Goal: Task Accomplishment & Management: Complete application form

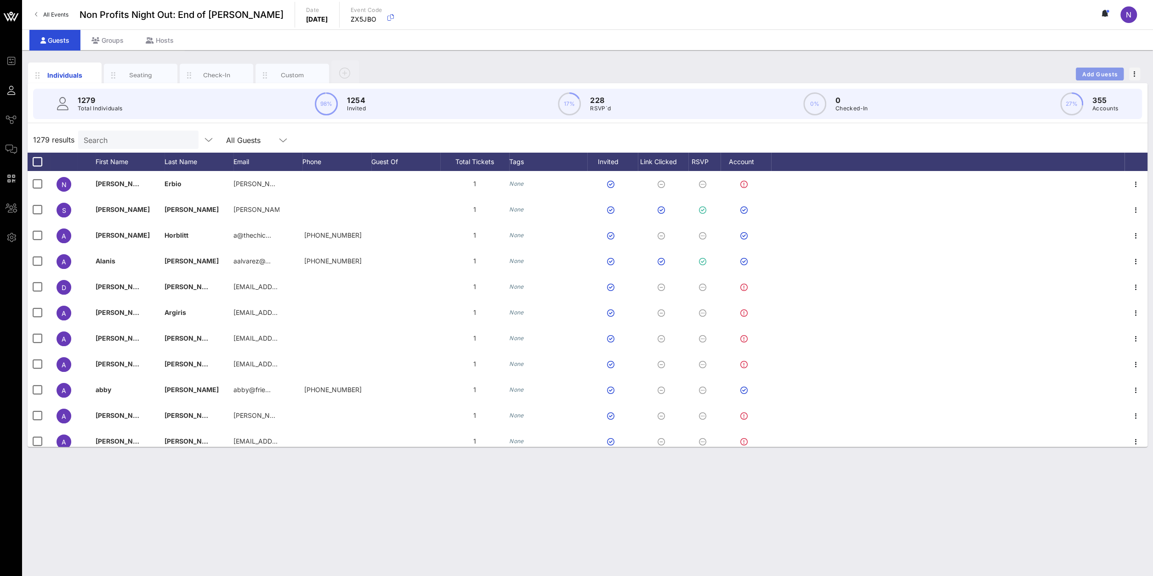
click at [1106, 70] on button "Add Guests" at bounding box center [1100, 74] width 48 height 13
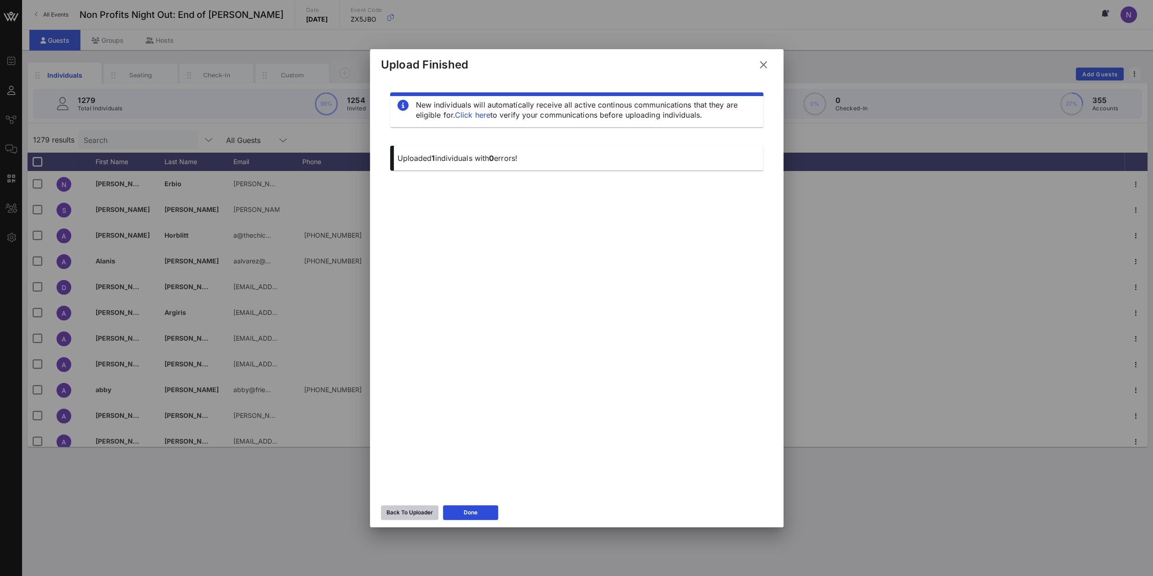
click at [416, 515] on div "Back To Uploader" at bounding box center [409, 512] width 46 height 9
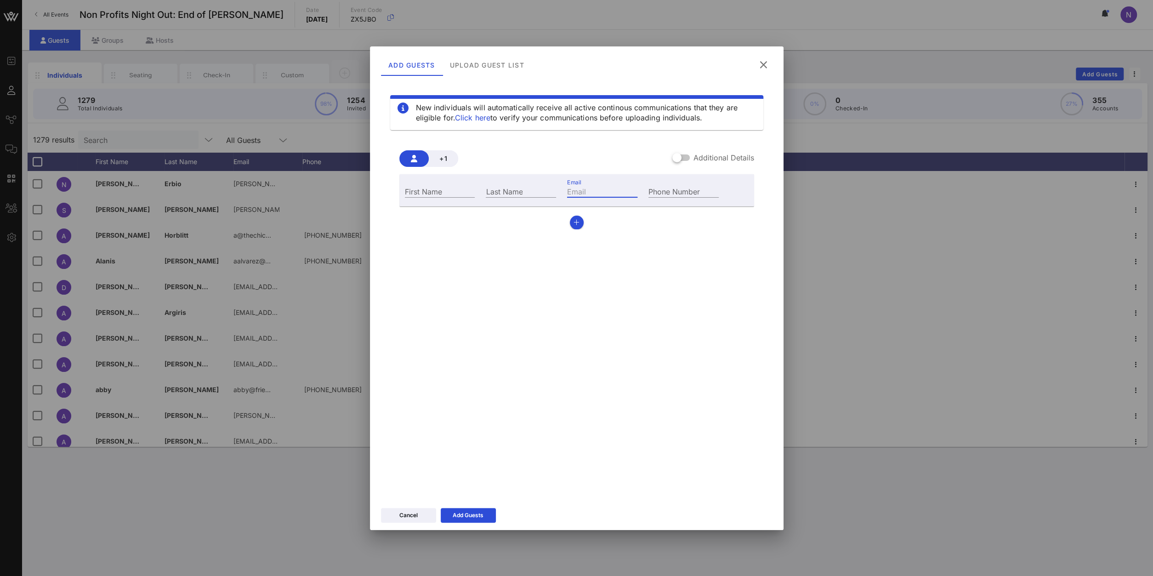
click at [604, 189] on input "Email" at bounding box center [602, 191] width 70 height 12
paste input "[EMAIL_ADDRESS][DOMAIN_NAME]"
type input "[EMAIL_ADDRESS][DOMAIN_NAME]"
click at [434, 199] on div "First Name" at bounding box center [439, 190] width 81 height 25
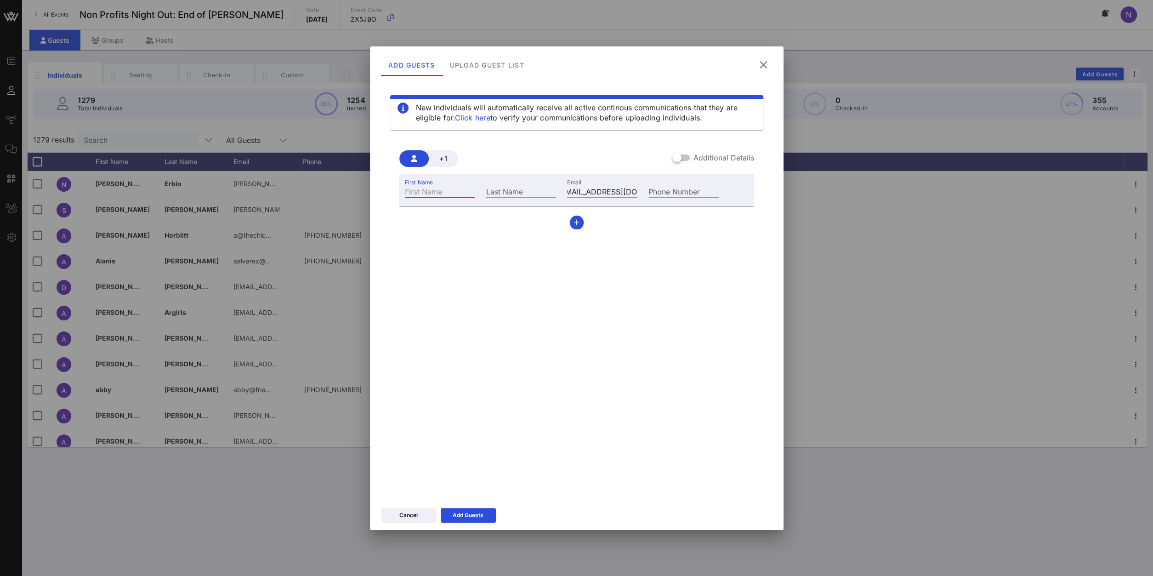
click at [430, 192] on input "First Name" at bounding box center [440, 191] width 70 height 12
type input "Jack"
click at [587, 191] on input "[EMAIL_ADDRESS][DOMAIN_NAME]" at bounding box center [602, 191] width 70 height 12
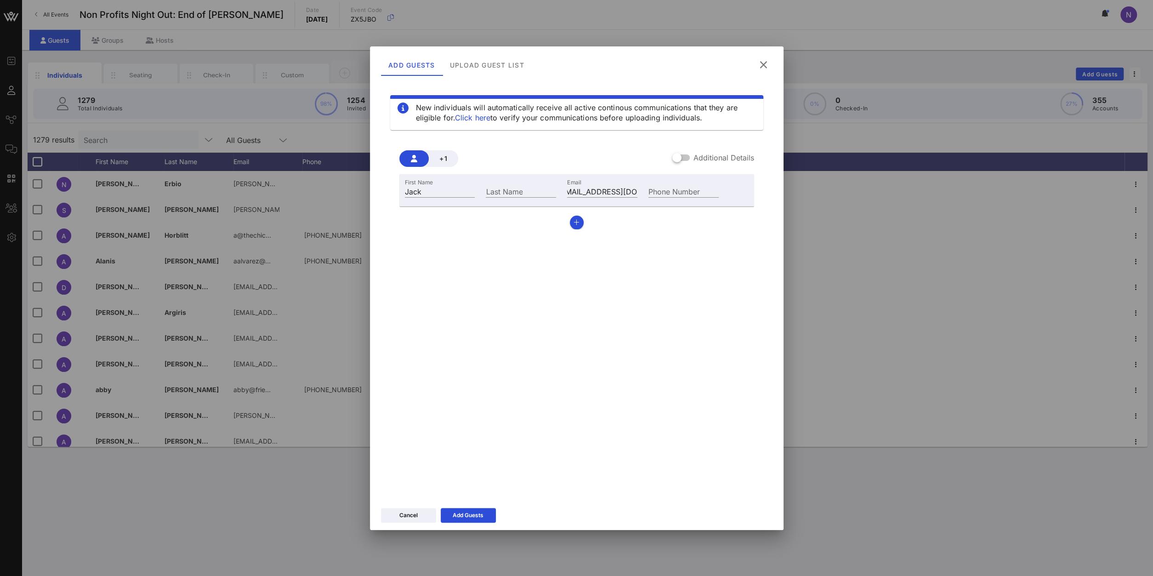
click at [500, 202] on div "Last Name" at bounding box center [520, 190] width 81 height 25
click at [499, 196] on input "Last Name" at bounding box center [521, 191] width 70 height 12
paste input "[PERSON_NAME]"
type input "[PERSON_NAME]"
click at [582, 221] on button "button" at bounding box center [577, 223] width 14 height 14
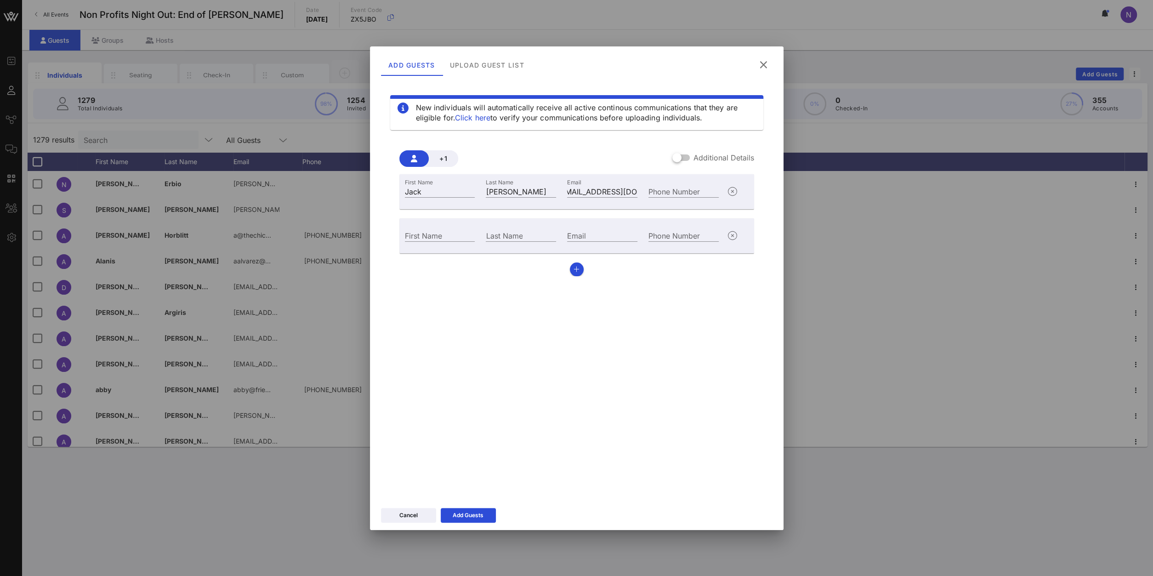
click at [588, 227] on div "Email" at bounding box center [602, 234] width 81 height 25
click at [585, 235] on input "Email" at bounding box center [602, 235] width 70 height 12
paste input "[EMAIL_ADDRESS][DOMAIN_NAME]"
type input "[EMAIL_ADDRESS][DOMAIN_NAME]"
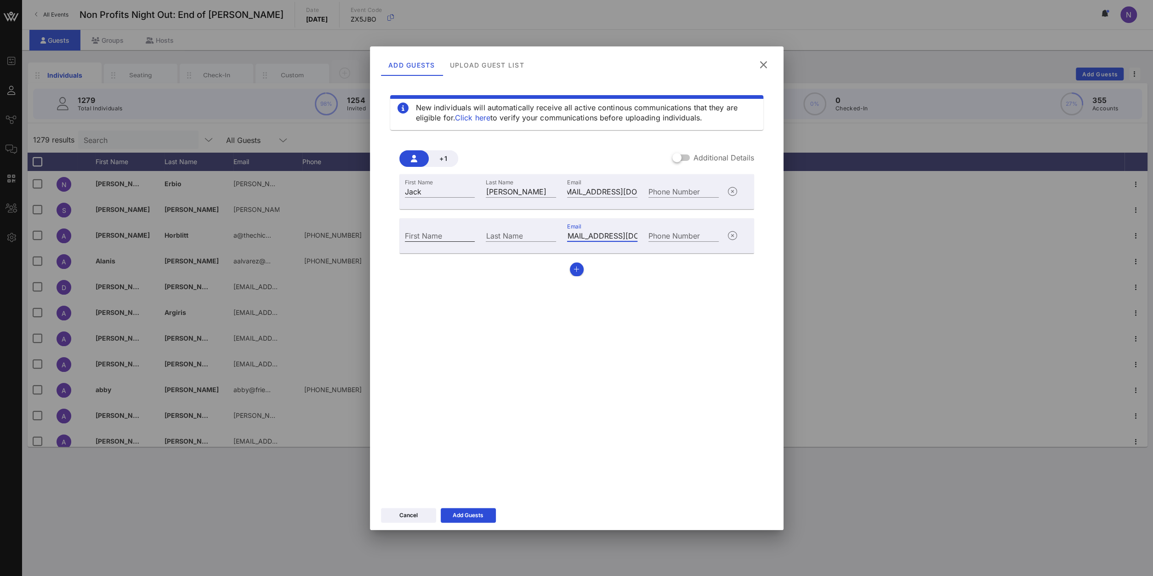
click at [423, 236] on input "First Name" at bounding box center [440, 235] width 70 height 12
type input "[PERSON_NAME]"
click at [470, 513] on icon at bounding box center [468, 515] width 8 height 8
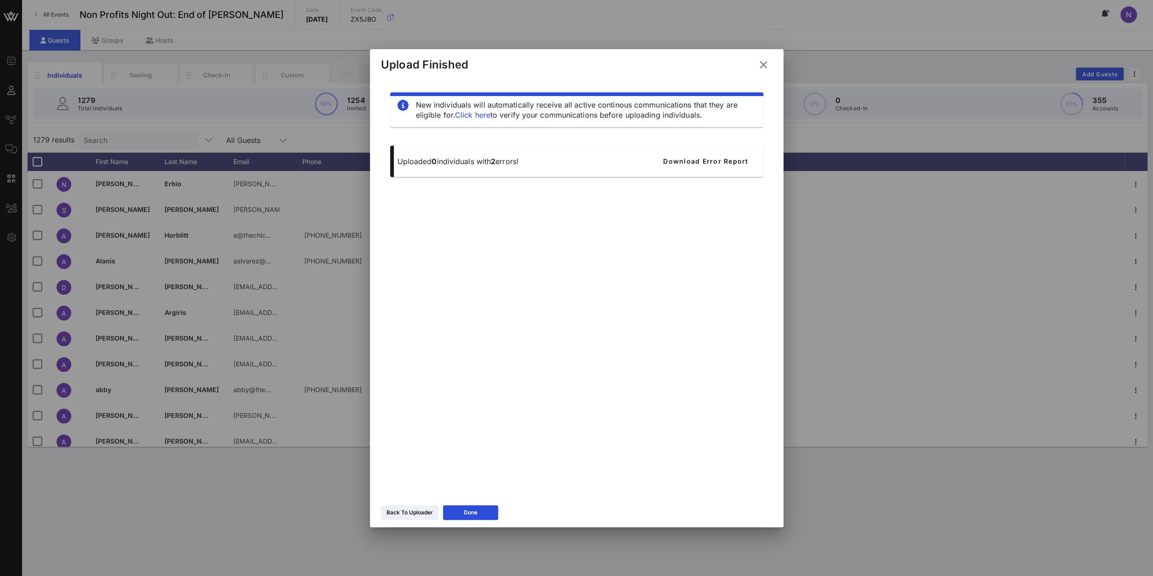
click at [759, 68] on icon at bounding box center [763, 65] width 16 height 17
